Goal: Task Accomplishment & Management: Use online tool/utility

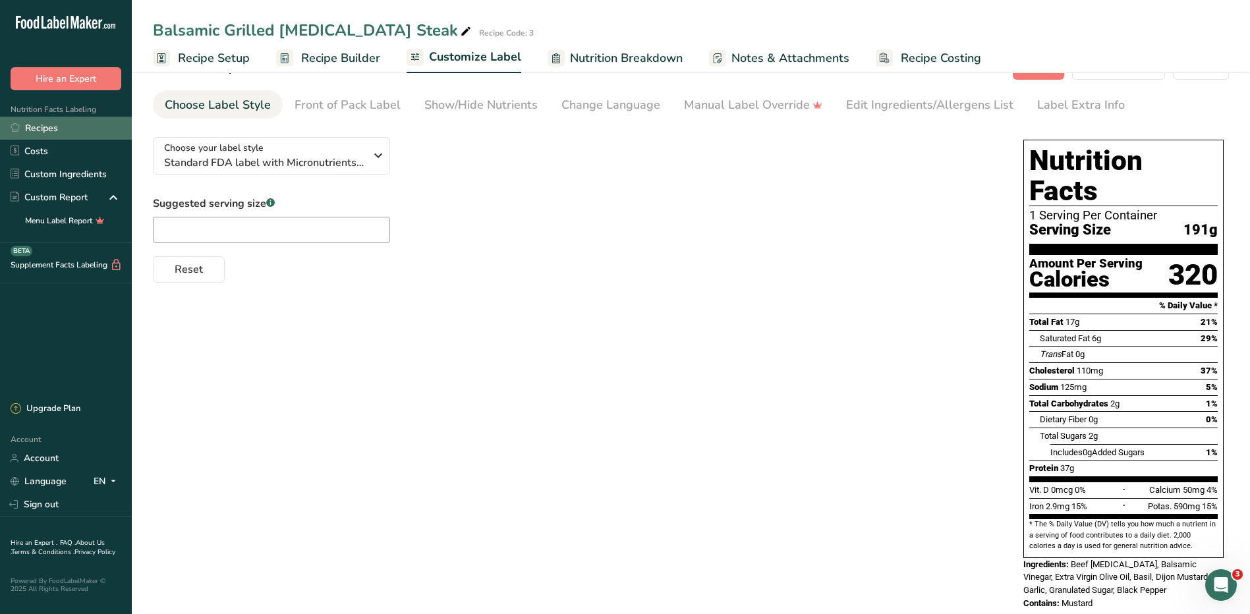
click at [59, 129] on link "Recipes" at bounding box center [66, 128] width 132 height 23
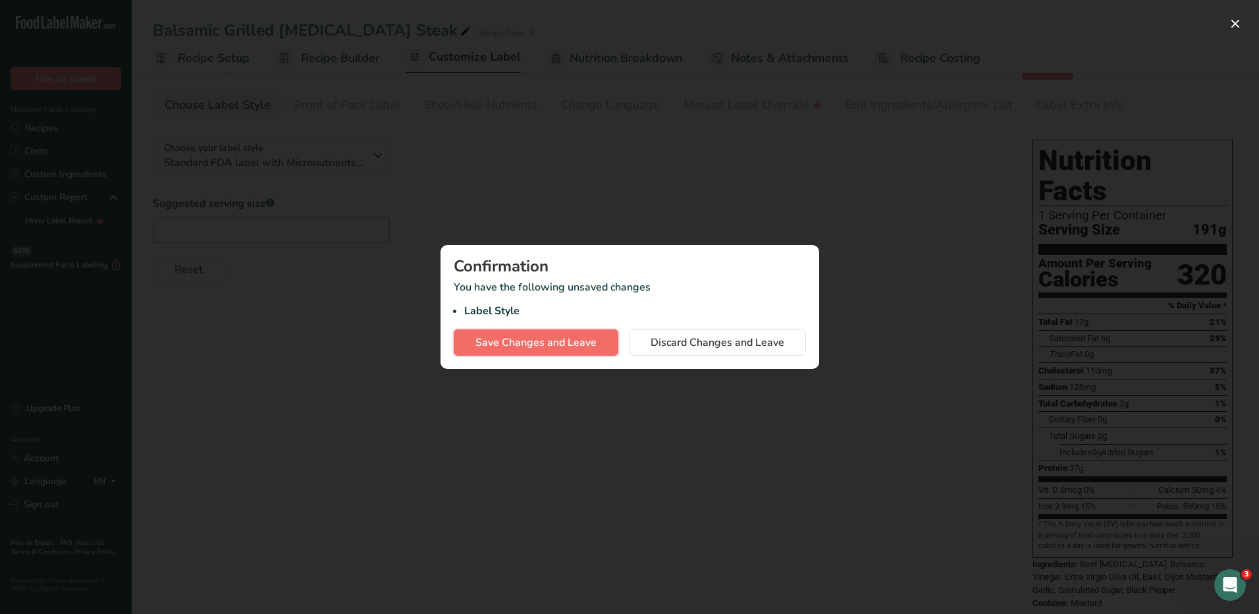
click at [561, 343] on span "Save Changes and Leave" at bounding box center [536, 343] width 121 height 16
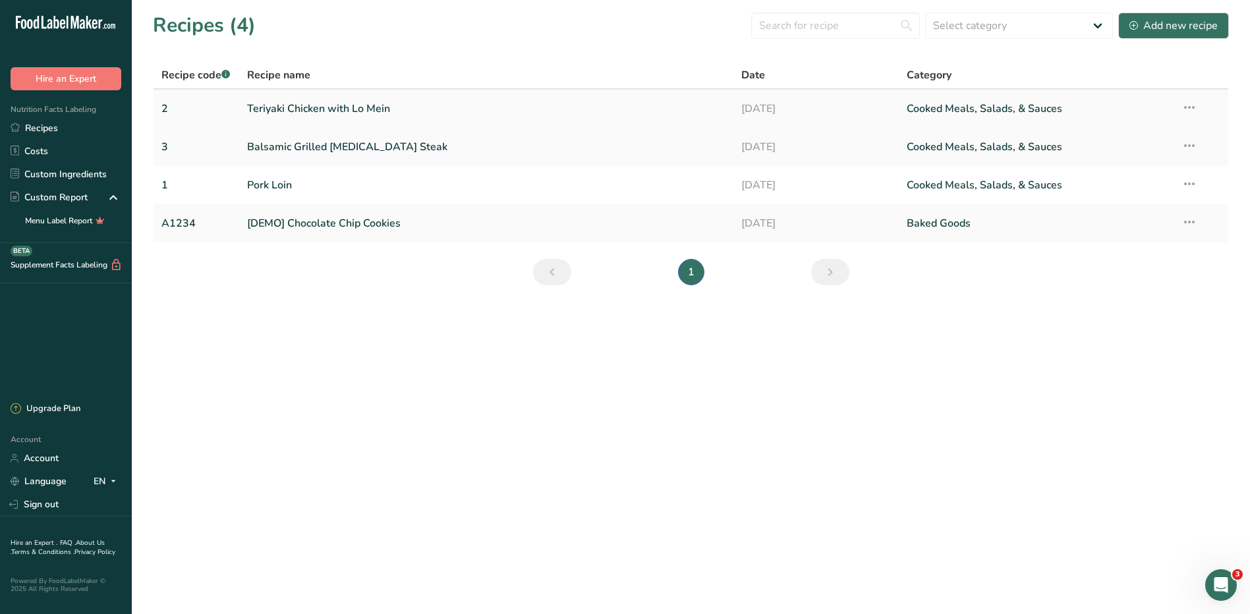
click at [320, 103] on link "Teriyaki Chicken with Lo Mein" at bounding box center [486, 109] width 479 height 28
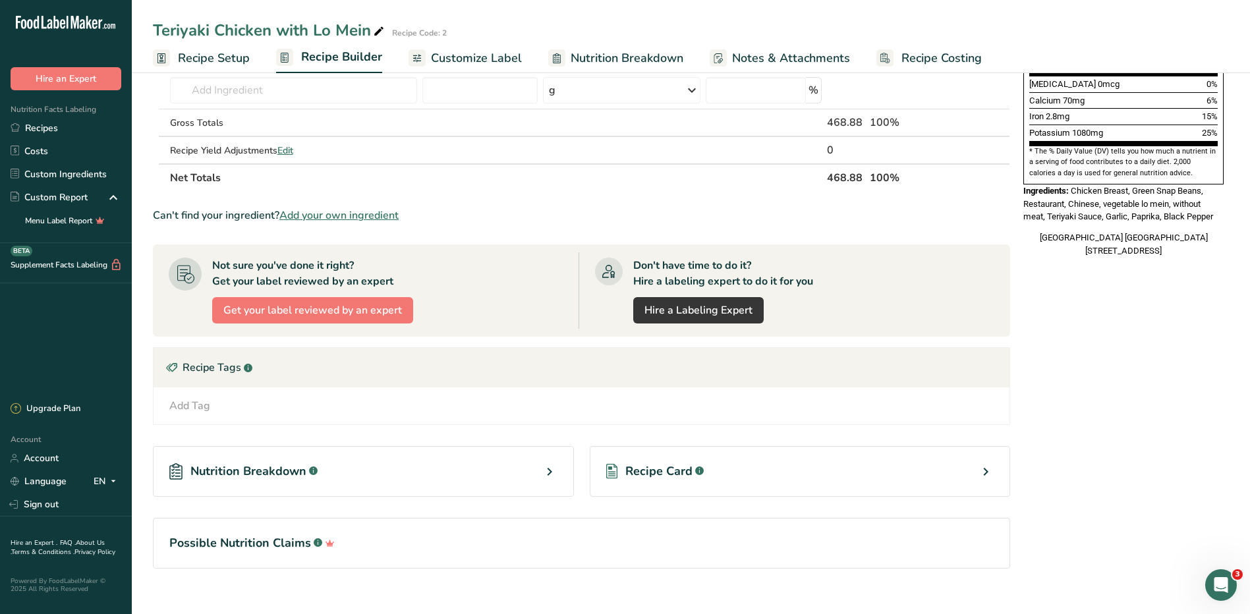
scroll to position [379, 0]
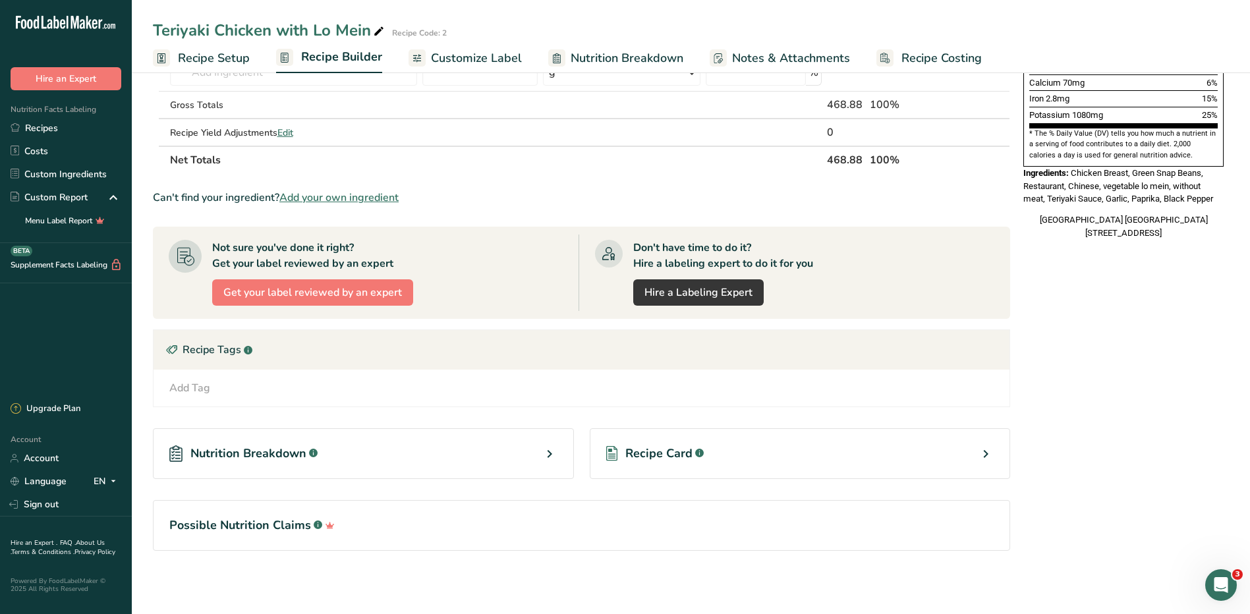
click at [989, 458] on icon at bounding box center [985, 454] width 16 height 24
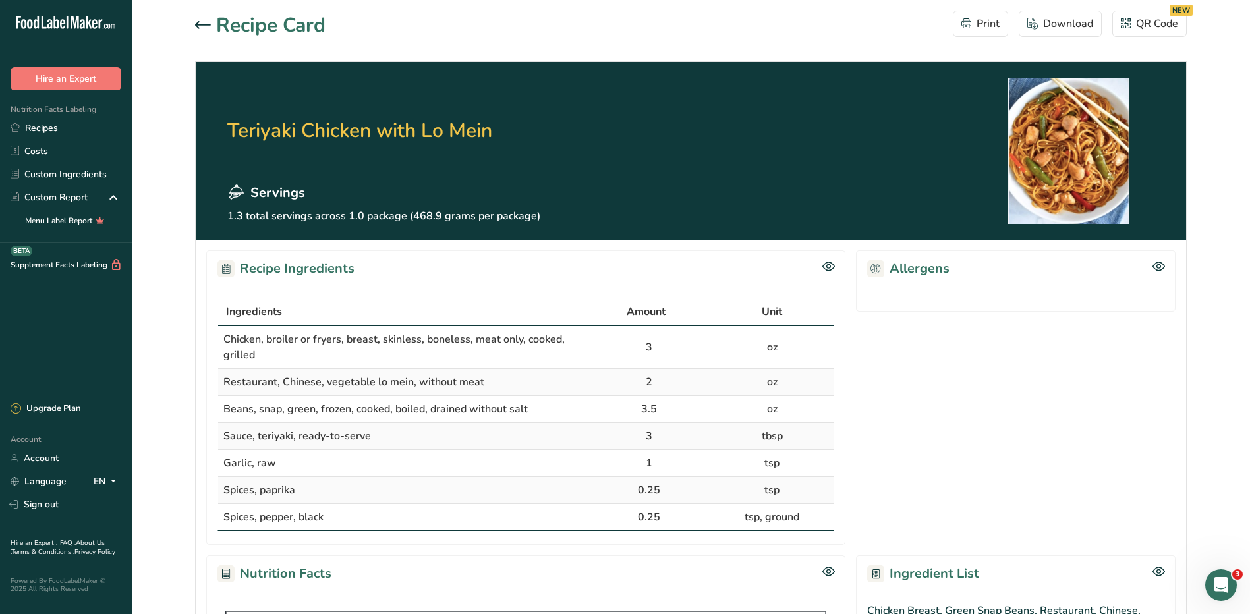
drag, startPoint x: 877, startPoint y: 267, endPoint x: 918, endPoint y: 257, distance: 42.0
click at [878, 269] on g at bounding box center [875, 268] width 17 height 17
click at [929, 254] on div "Allergens" at bounding box center [1015, 268] width 319 height 36
click at [929, 260] on div "Allergens" at bounding box center [1015, 268] width 319 height 36
click at [929, 260] on h2 "Allergens" at bounding box center [908, 269] width 82 height 20
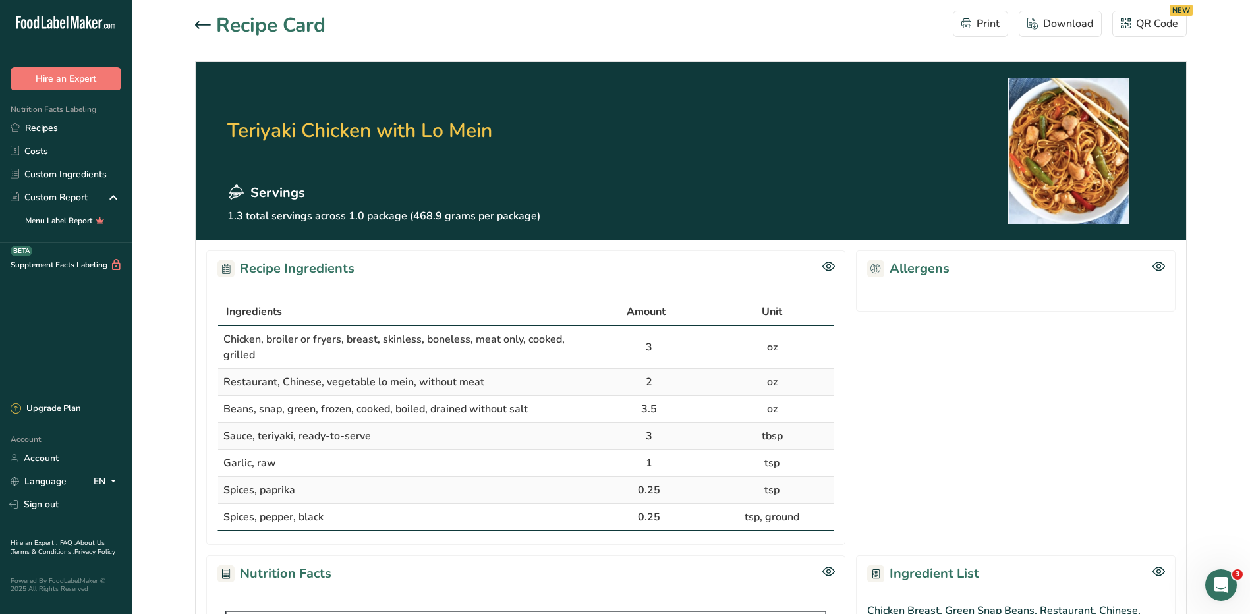
drag, startPoint x: 949, startPoint y: 264, endPoint x: 964, endPoint y: 275, distance: 17.9
click at [964, 275] on div "Allergens" at bounding box center [1015, 268] width 319 height 36
click at [204, 25] on icon at bounding box center [203, 24] width 16 height 7
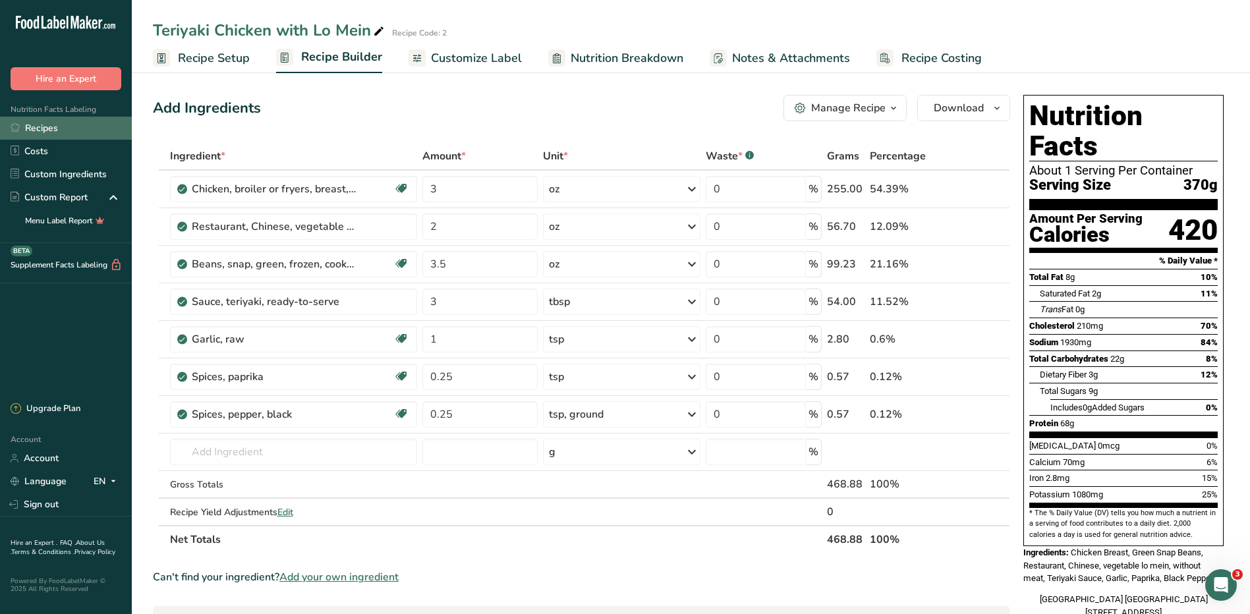
click at [55, 130] on link "Recipes" at bounding box center [66, 128] width 132 height 23
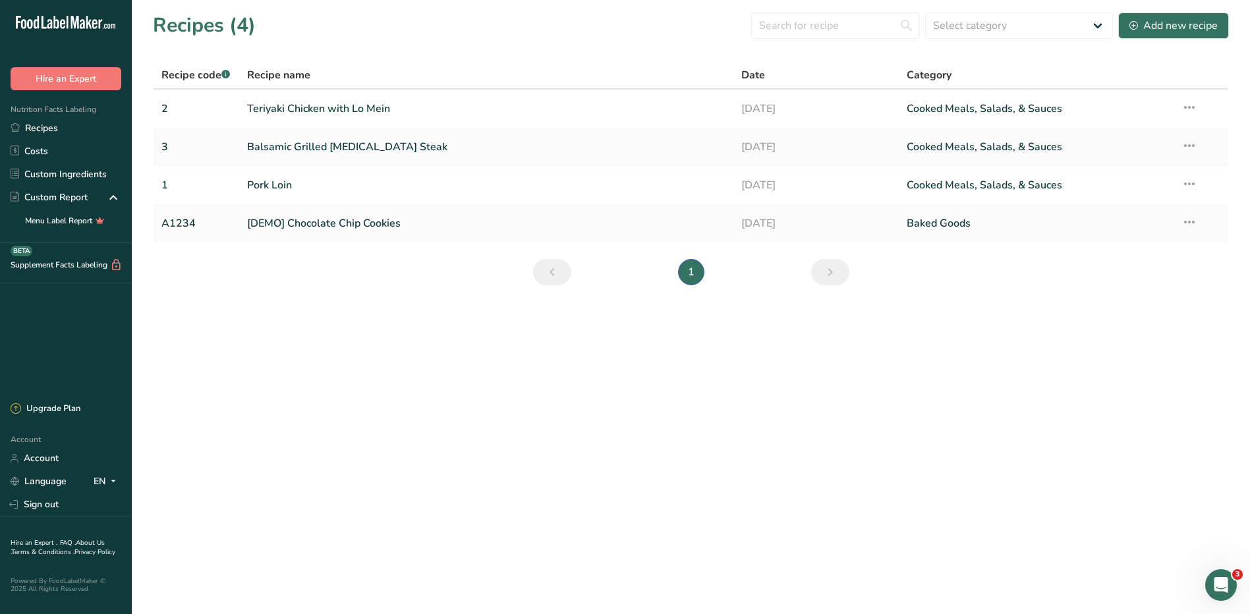
click at [829, 270] on icon "Next page" at bounding box center [830, 272] width 16 height 24
click at [322, 149] on link "Balsamic Grilled Flank Steak" at bounding box center [486, 147] width 479 height 28
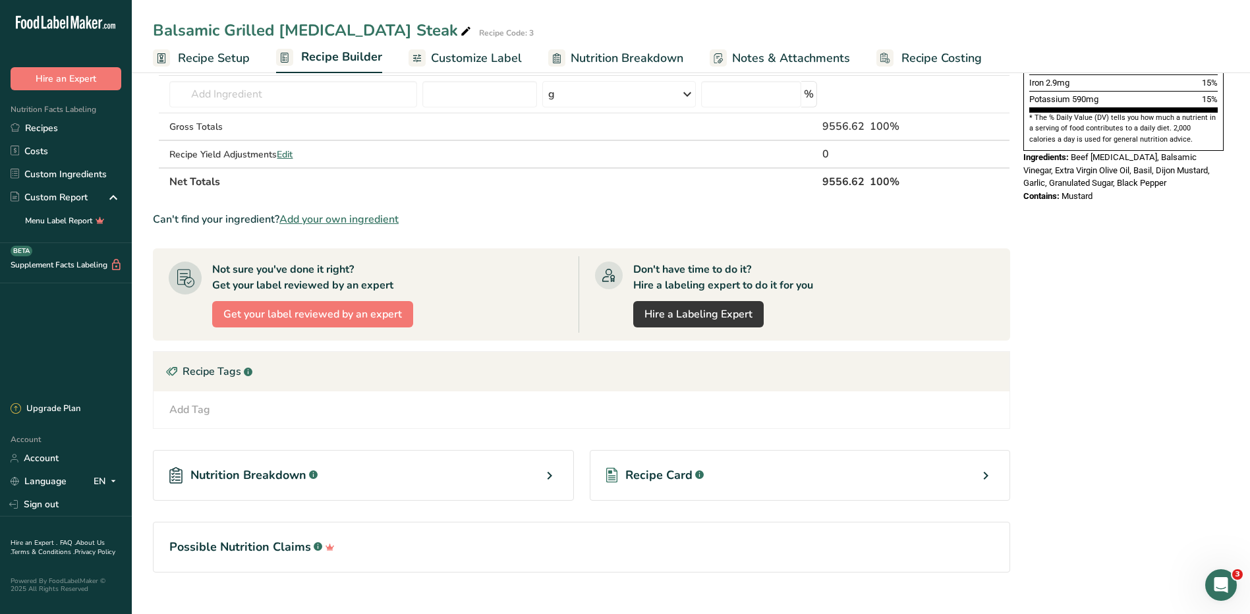
scroll to position [417, 0]
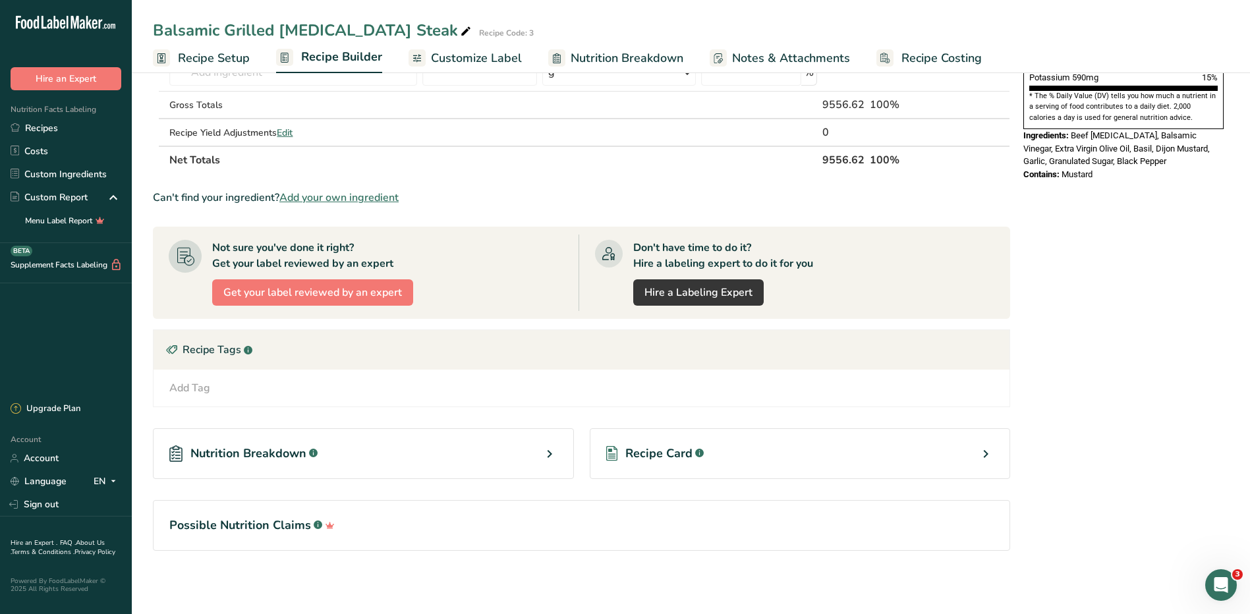
click at [987, 445] on icon at bounding box center [985, 454] width 16 height 24
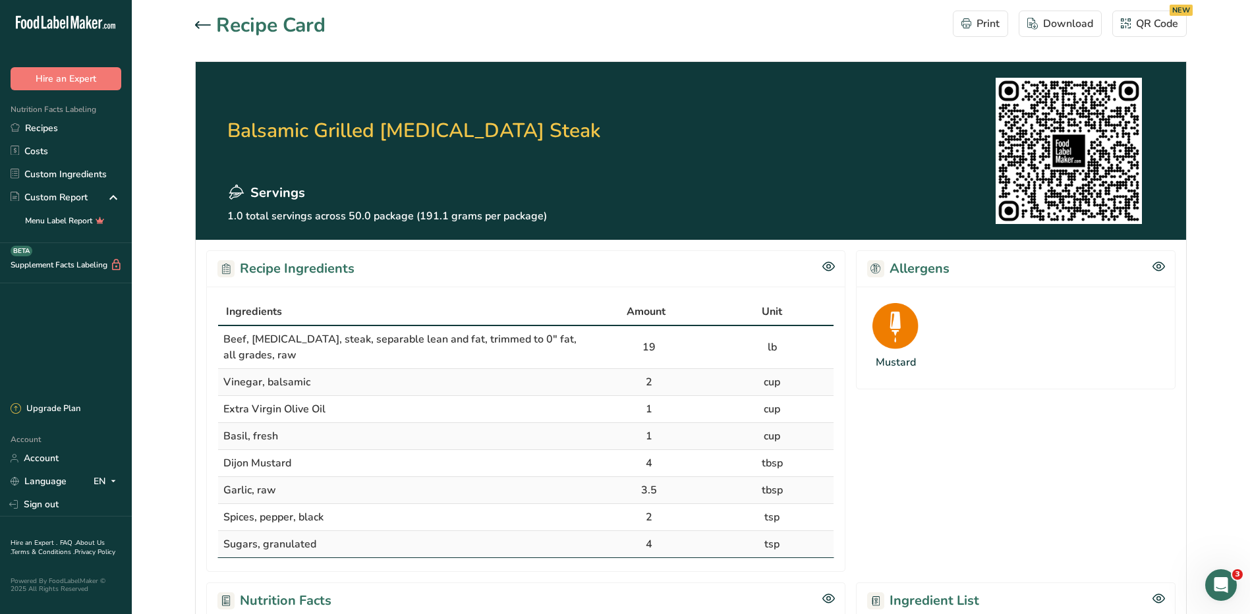
scroll to position [263, 0]
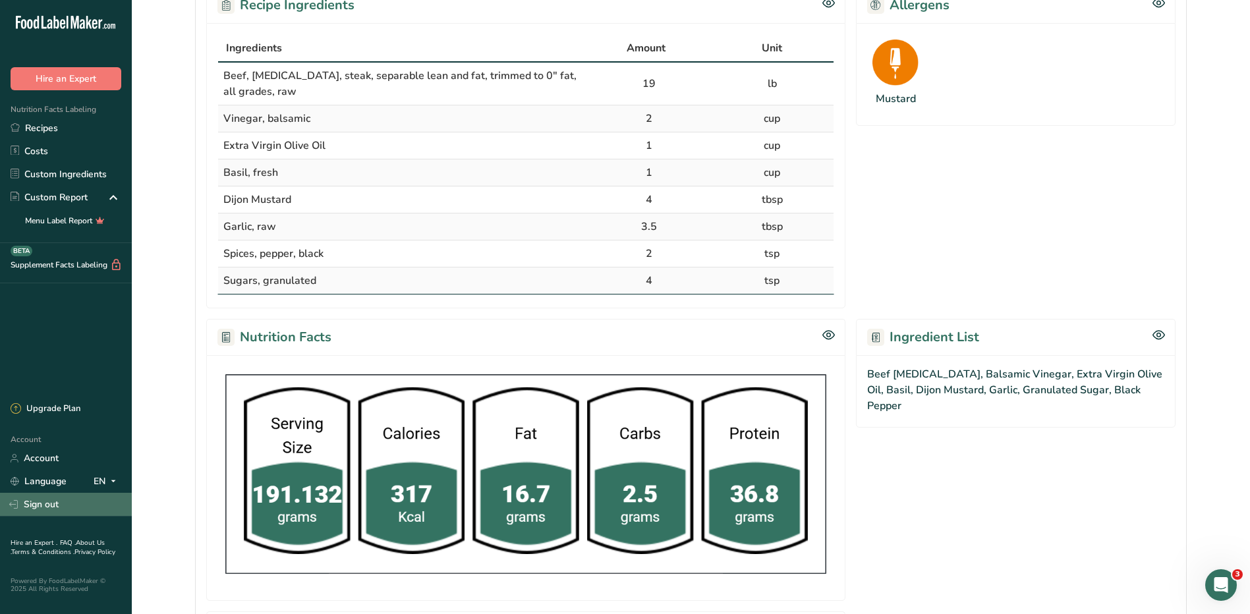
click at [40, 507] on link "Sign out" at bounding box center [66, 504] width 132 height 23
